Goal: Find specific page/section: Find specific page/section

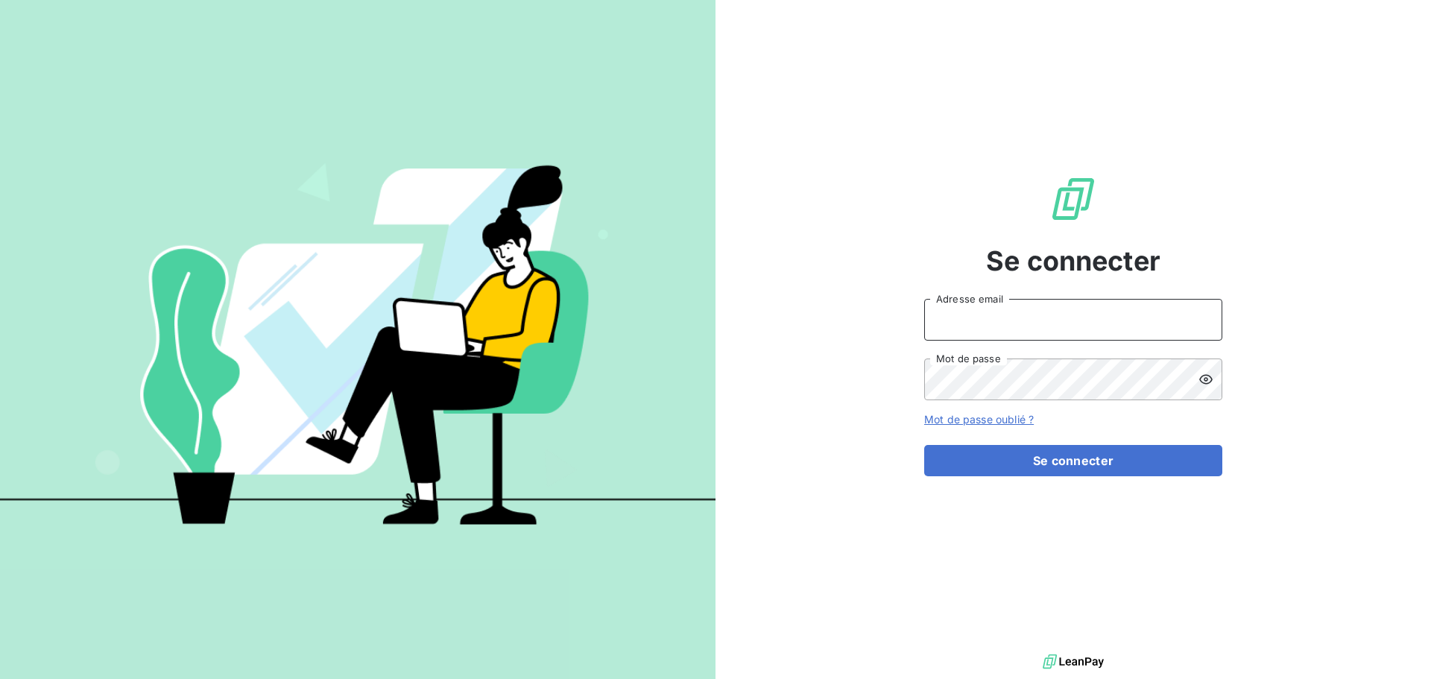
click at [1092, 326] on input "Adresse email" at bounding box center [1073, 320] width 298 height 42
type input "[PERSON_NAME][EMAIL_ADDRESS][DOMAIN_NAME]"
click at [1204, 378] on icon at bounding box center [1205, 379] width 13 height 10
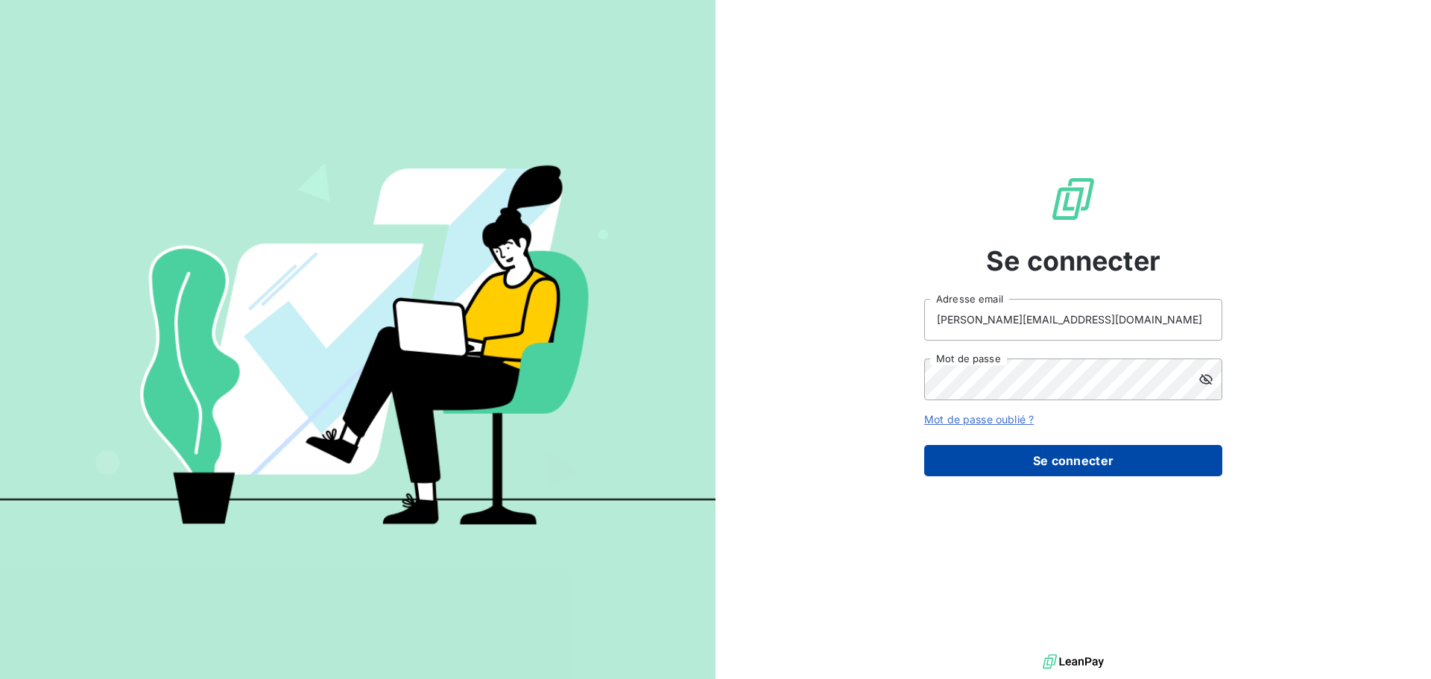
click at [1094, 456] on button "Se connecter" at bounding box center [1073, 460] width 298 height 31
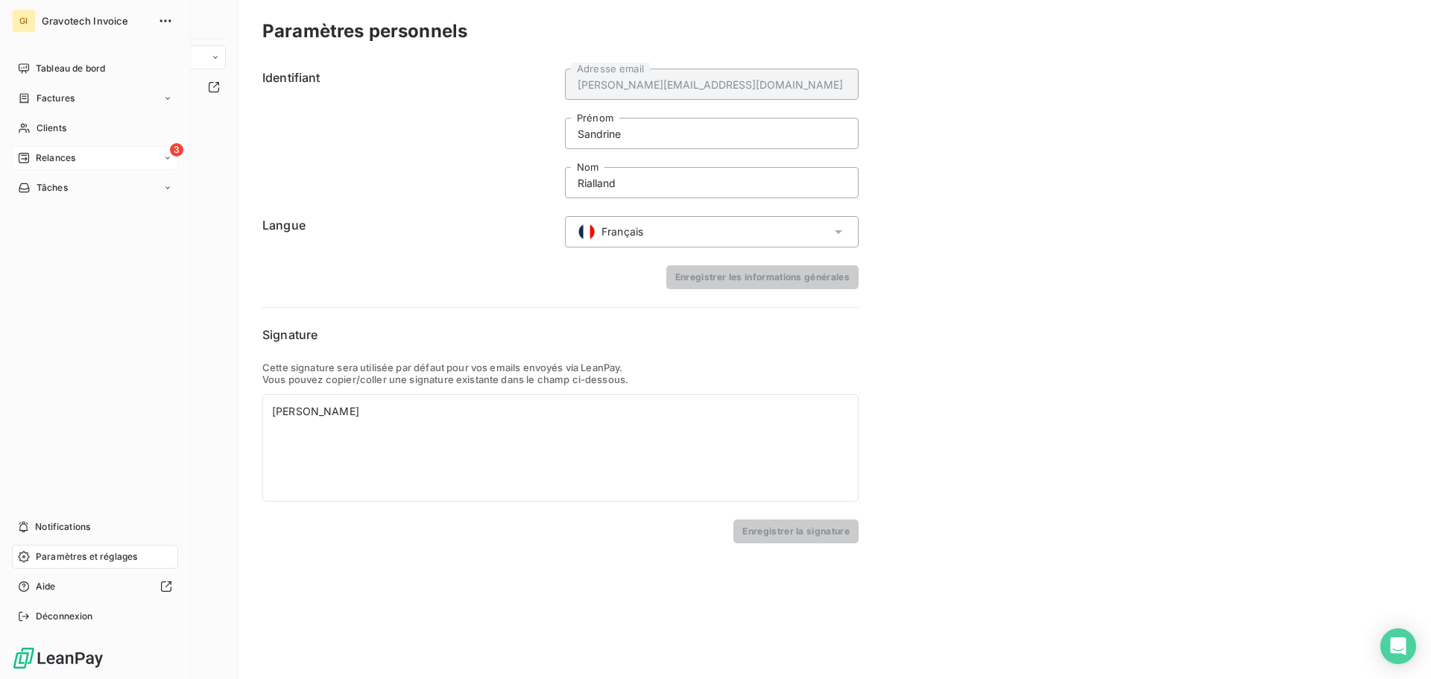
click at [47, 151] on span "Relances" at bounding box center [55, 157] width 39 height 13
click at [63, 126] on span "Clients" at bounding box center [52, 127] width 30 height 13
click at [52, 132] on span "Clients" at bounding box center [52, 127] width 30 height 13
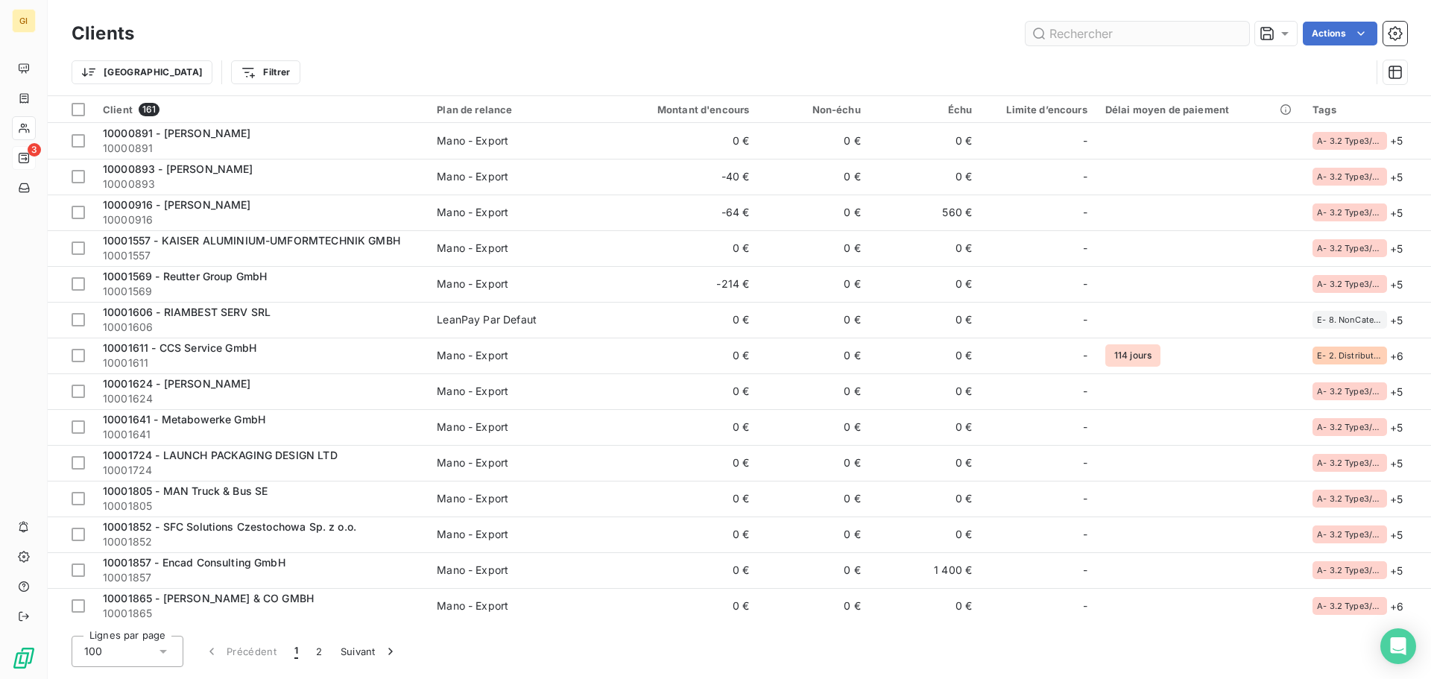
click at [1102, 31] on input "text" at bounding box center [1137, 34] width 224 height 24
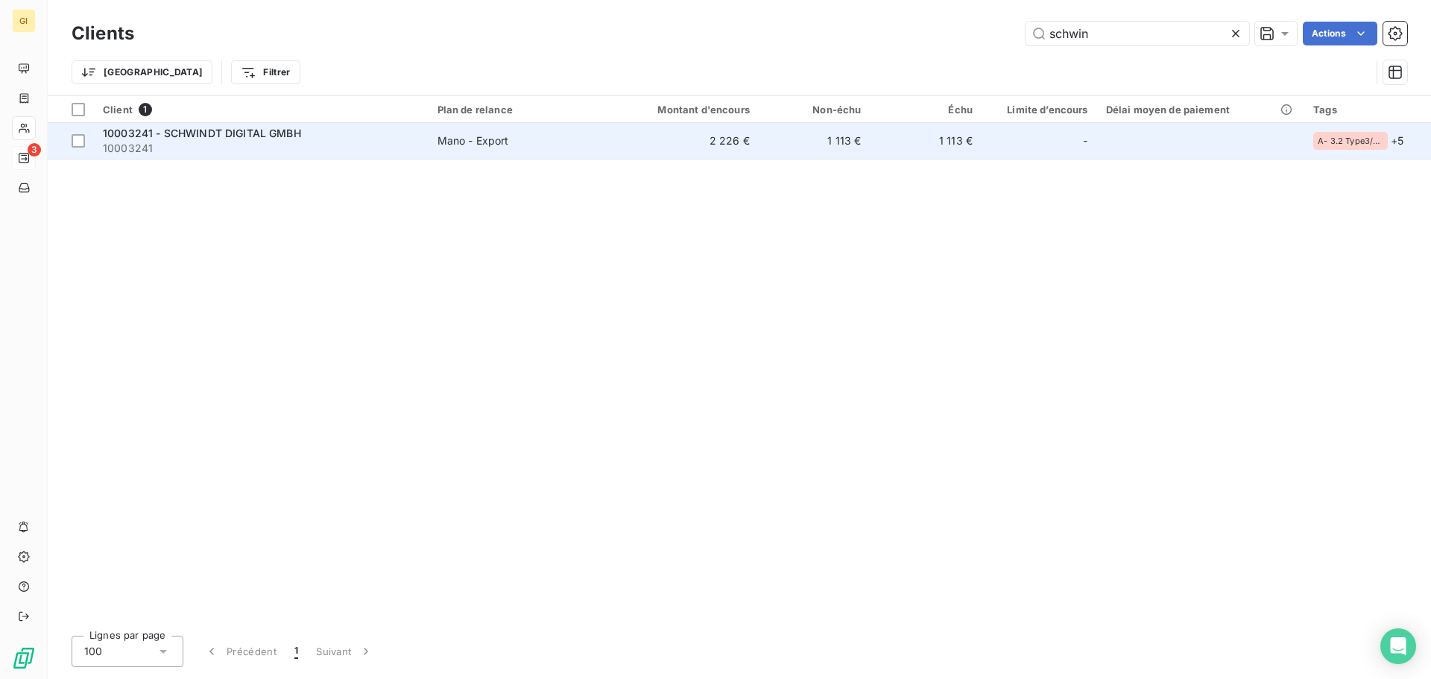
type input "schwin"
click at [491, 149] on td "Mano - Export" at bounding box center [518, 141] width 181 height 36
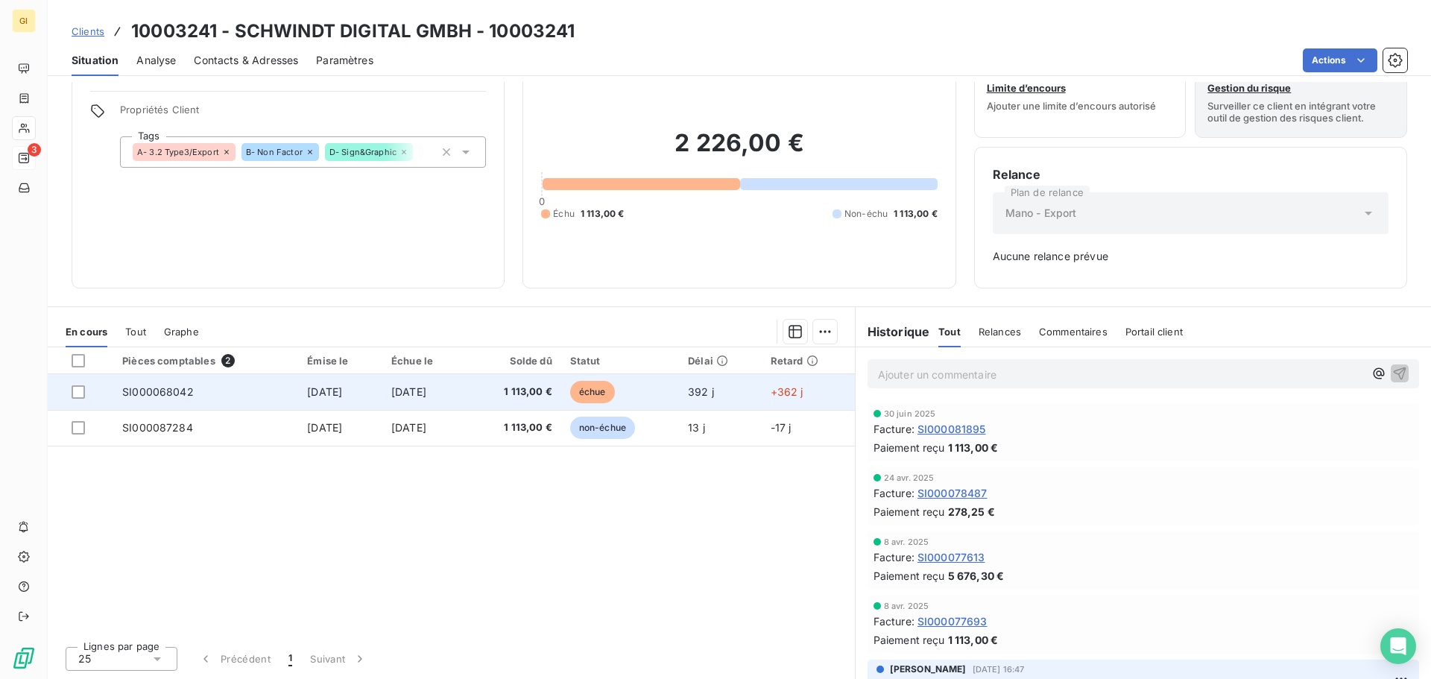
click at [165, 393] on span "SI000068042" at bounding box center [158, 391] width 72 height 13
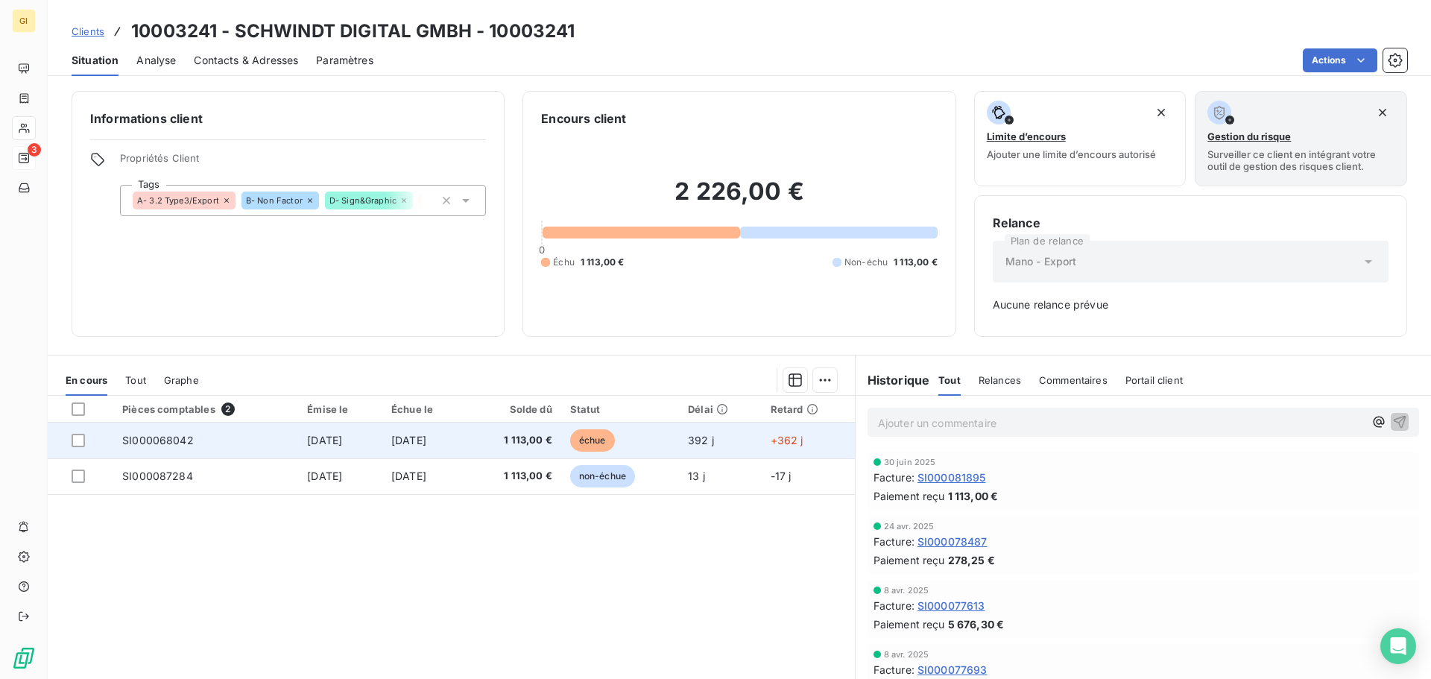
click at [144, 440] on span "SI000068042" at bounding box center [158, 440] width 72 height 13
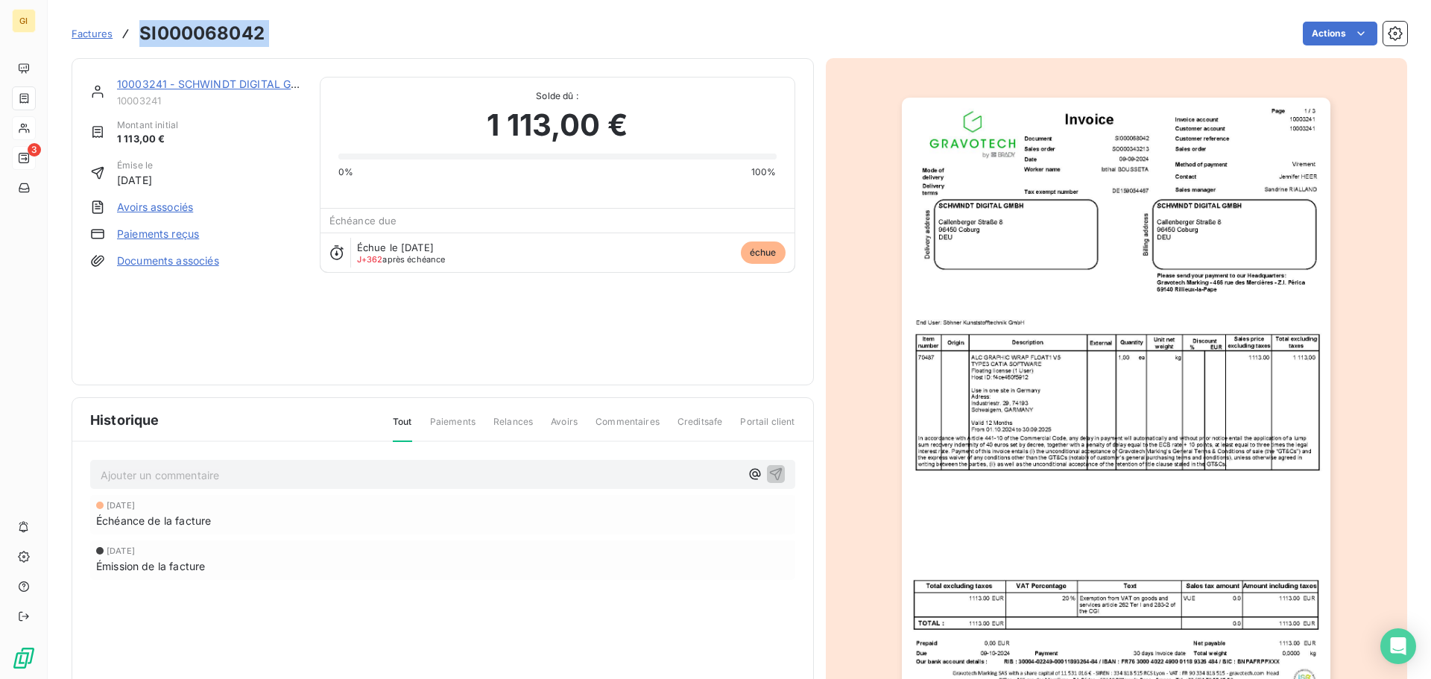
drag, startPoint x: 273, startPoint y: 36, endPoint x: 130, endPoint y: 30, distance: 143.2
click at [130, 30] on div "Factures SI000068042 Actions" at bounding box center [739, 33] width 1335 height 31
copy section "SI000068042 Actions"
